Goal: Information Seeking & Learning: Learn about a topic

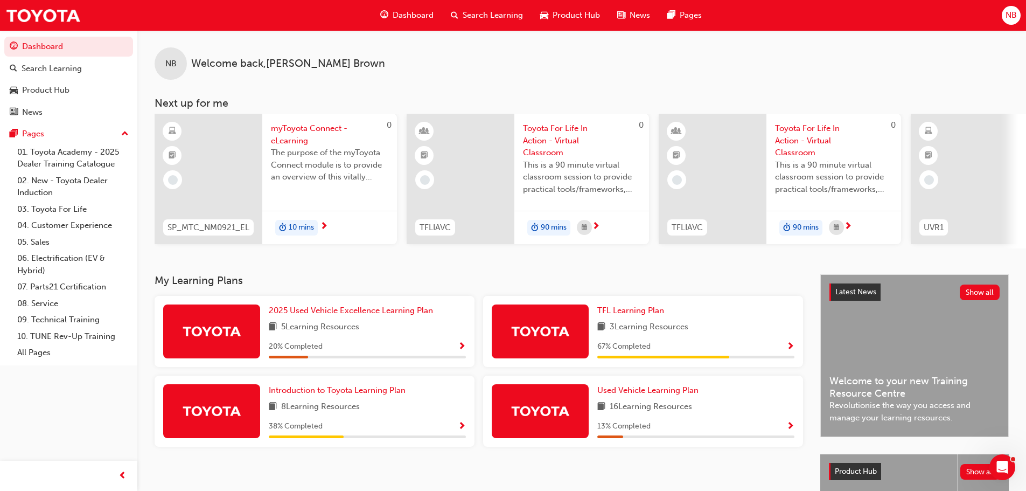
click at [502, 11] on span "Search Learning" at bounding box center [493, 15] width 60 height 12
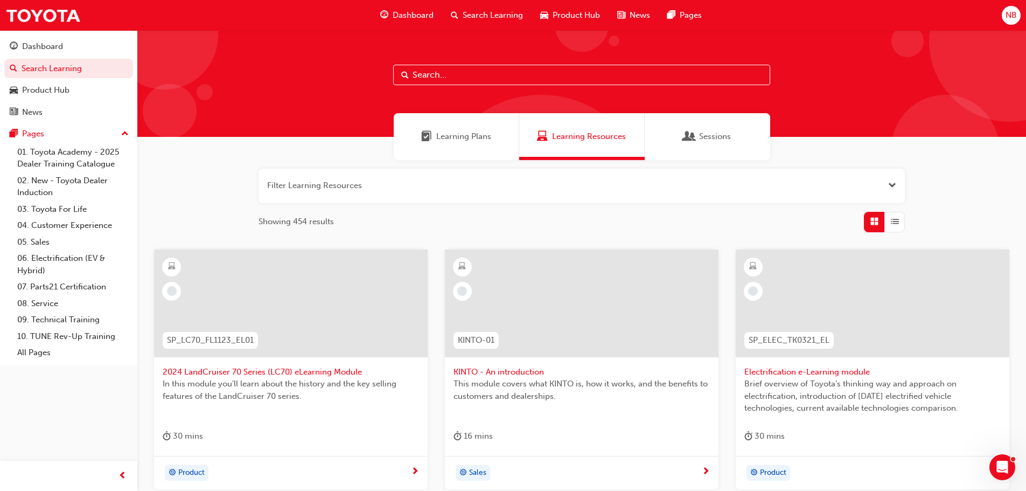
click at [450, 136] on span "Learning Plans" at bounding box center [463, 136] width 55 height 12
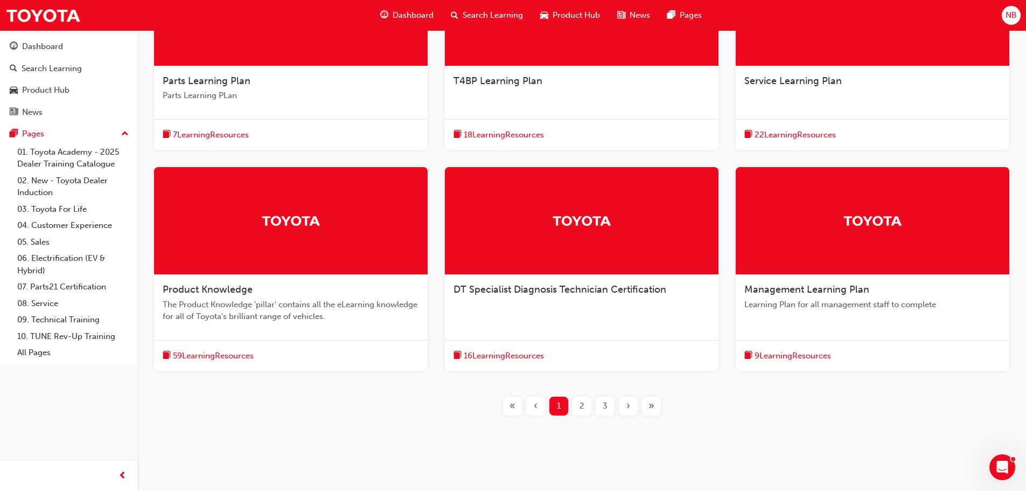
scroll to position [303, 0]
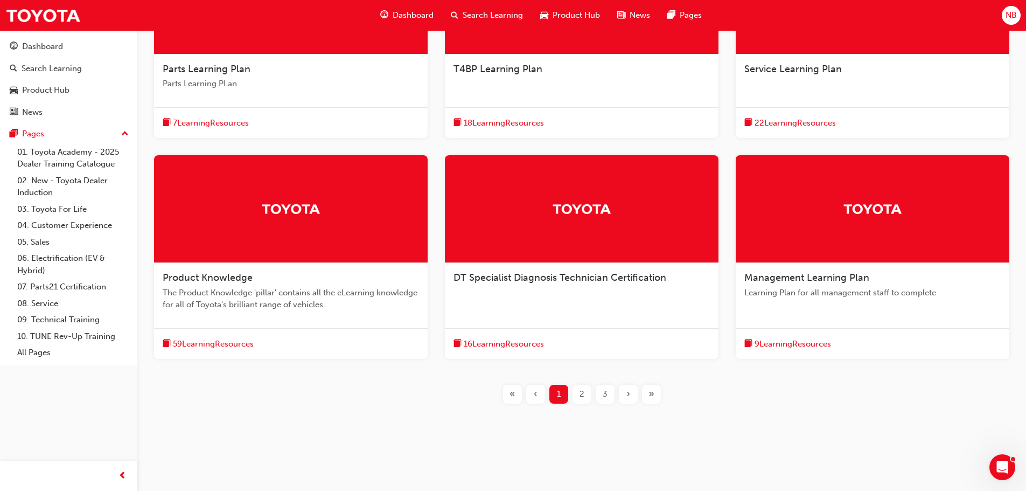
click at [203, 279] on span "Product Knowledge" at bounding box center [208, 278] width 90 height 12
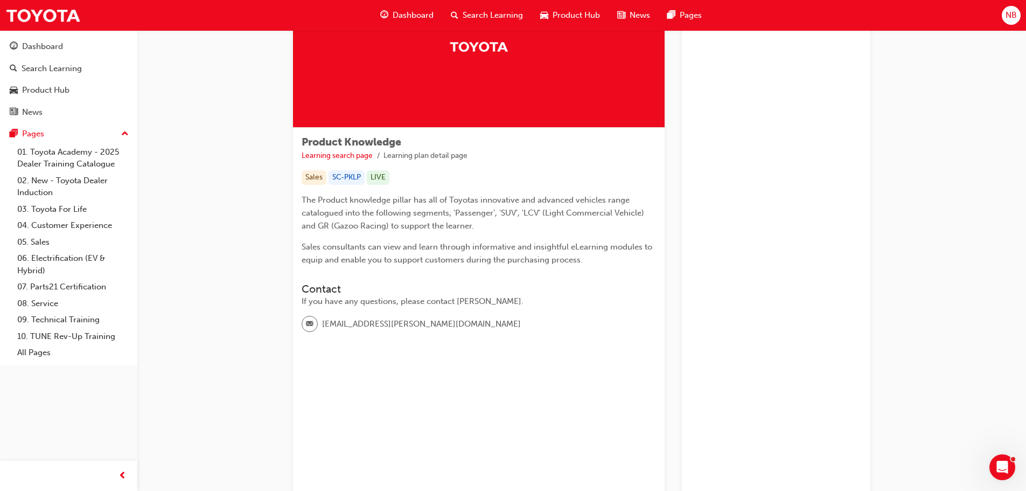
scroll to position [108, 0]
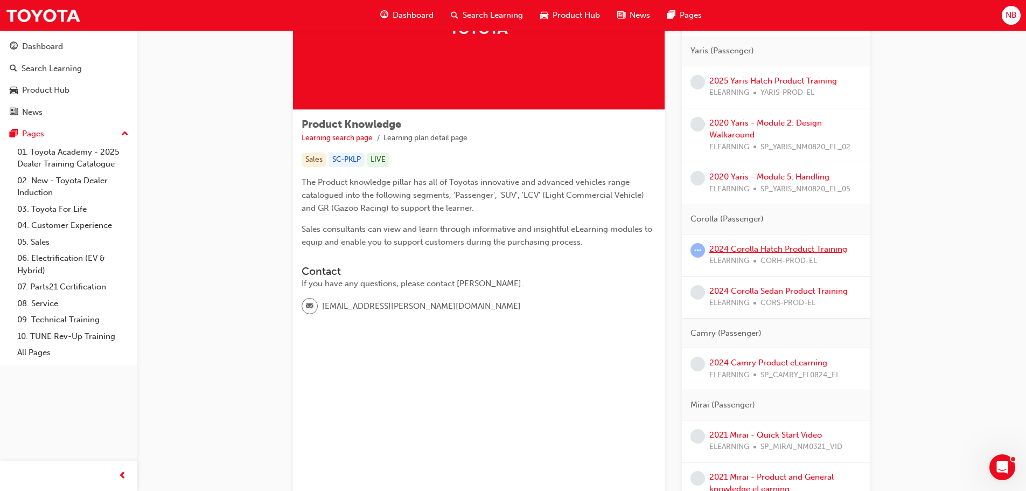
click at [804, 250] on link "2024 Corolla Hatch Product Training" at bounding box center [779, 249] width 138 height 10
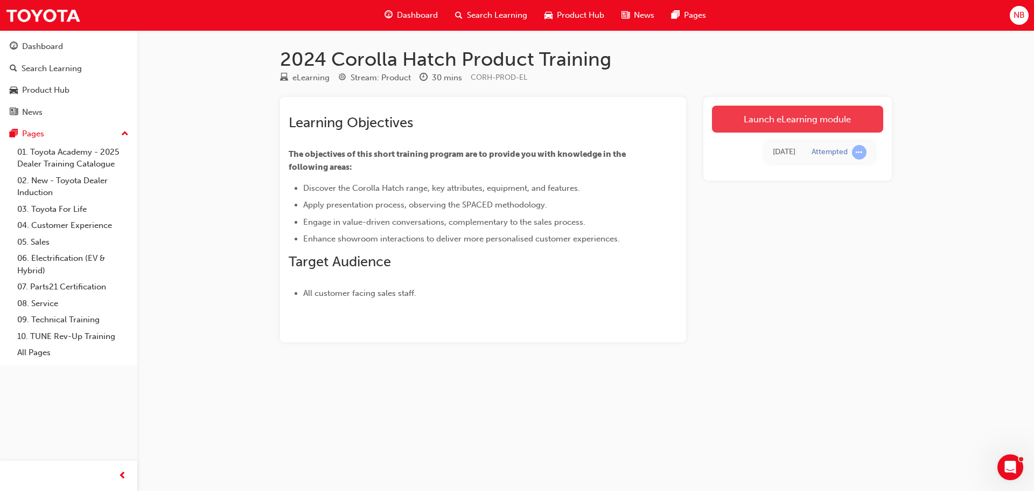
click at [822, 125] on link "Launch eLearning module" at bounding box center [797, 119] width 171 height 27
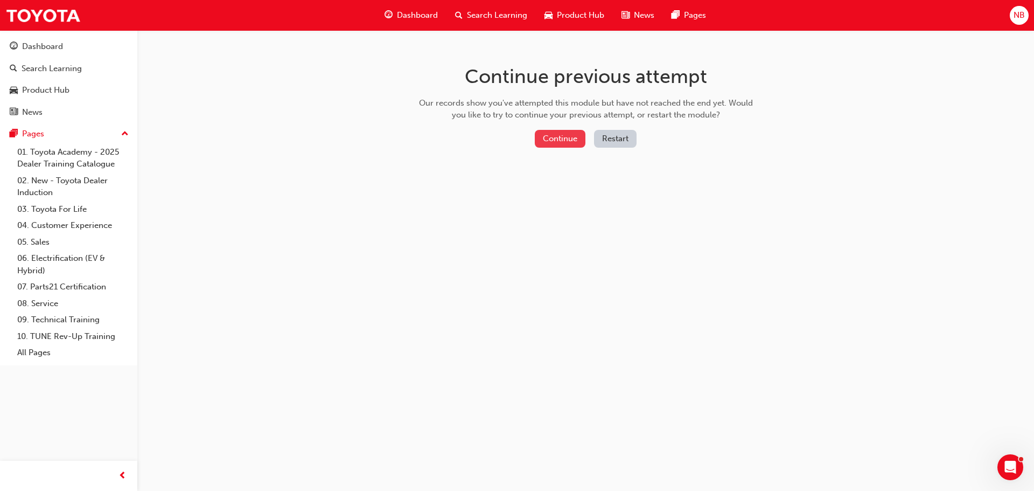
click at [562, 133] on button "Continue" at bounding box center [560, 139] width 51 height 18
